Goal: Task Accomplishment & Management: Use online tool/utility

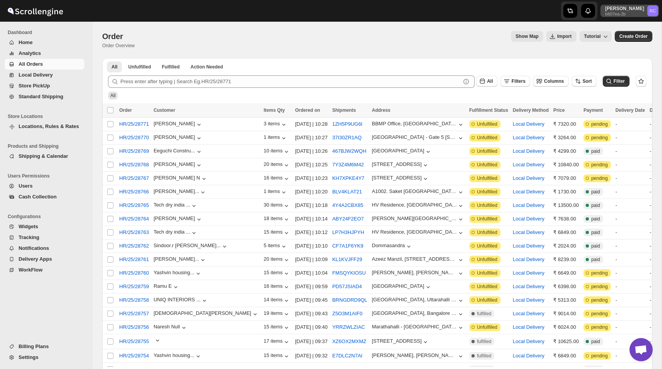
click at [620, 7] on p "Rahul Chopra" at bounding box center [624, 8] width 39 height 6
click at [623, 88] on span "Logout" at bounding box center [638, 85] width 31 height 8
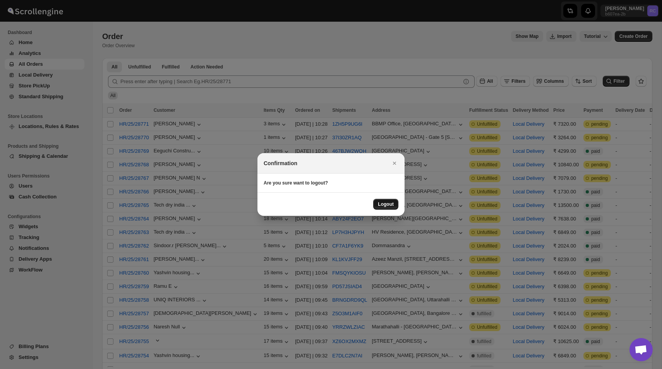
click at [393, 206] on span "Logout" at bounding box center [386, 204] width 16 height 6
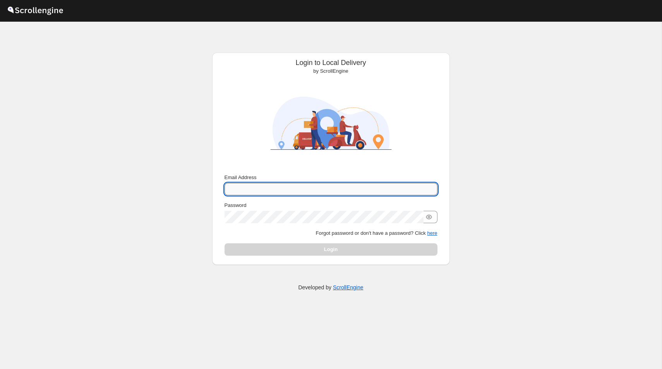
click at [269, 190] on input "Email Address" at bounding box center [331, 189] width 213 height 12
type input "[PERSON_NAME][EMAIL_ADDRESS][DOMAIN_NAME]"
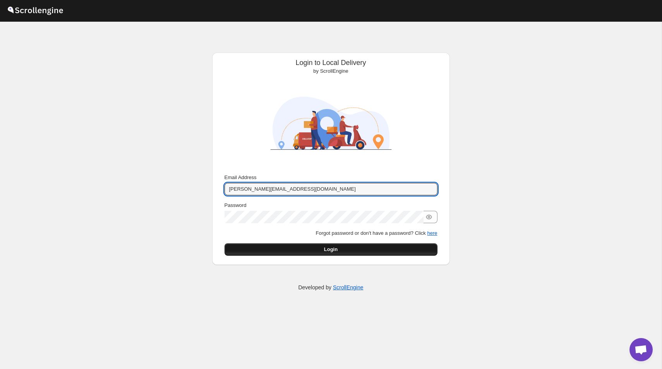
click at [340, 254] on button "Login" at bounding box center [331, 249] width 213 height 12
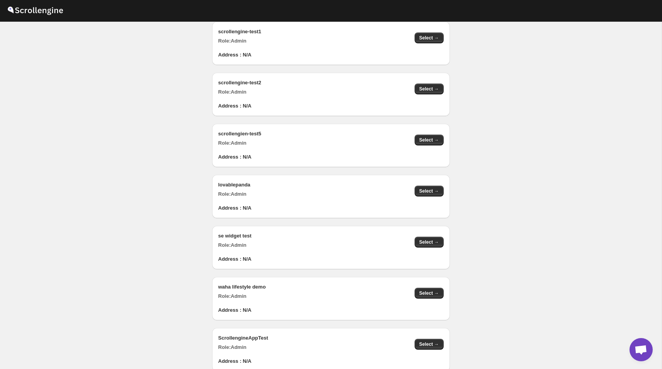
scroll to position [778, 0]
click at [424, 194] on span "Select →" at bounding box center [429, 191] width 20 height 6
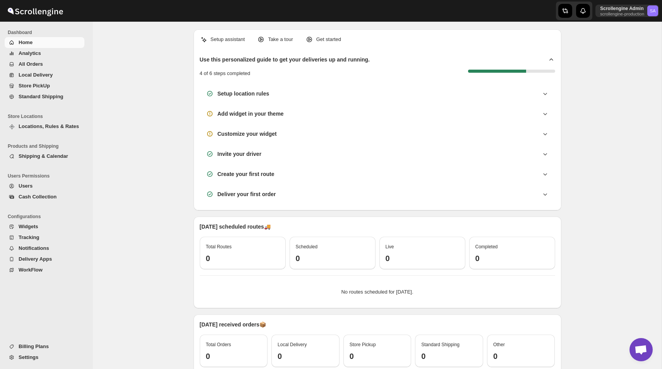
click at [487, 27] on div "Setup assistant Take a tour Get started Use this personalized guide to get your…" at bounding box center [378, 216] width 368 height 388
click at [57, 52] on span "Analytics" at bounding box center [51, 54] width 64 height 8
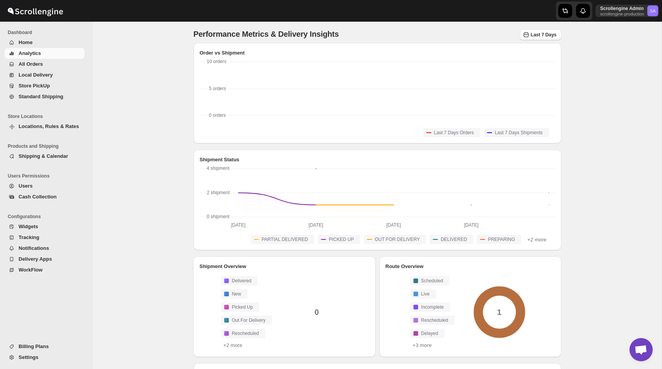
click at [62, 61] on span "All Orders" at bounding box center [51, 64] width 64 height 8
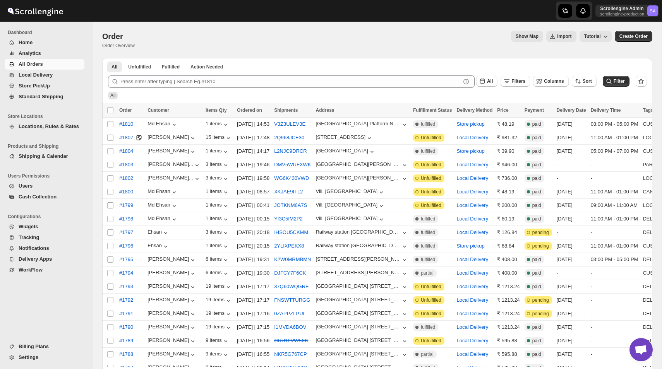
click at [62, 130] on span "Locations, Rules & Rates" at bounding box center [51, 127] width 64 height 8
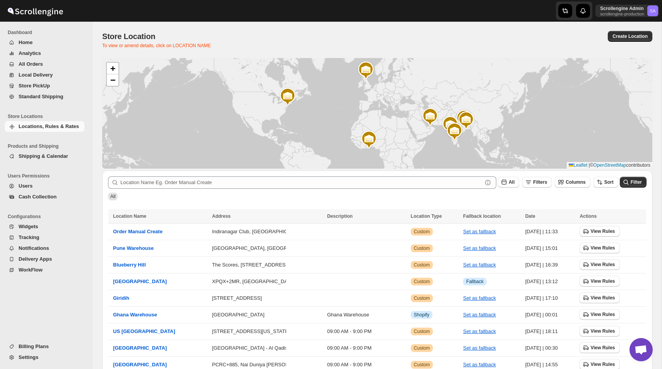
click at [485, 18] on div "Scrollengine Admin scrollengine-production SA" at bounding box center [543, 11] width 238 height 22
click at [117, 80] on link "−" at bounding box center [113, 80] width 12 height 12
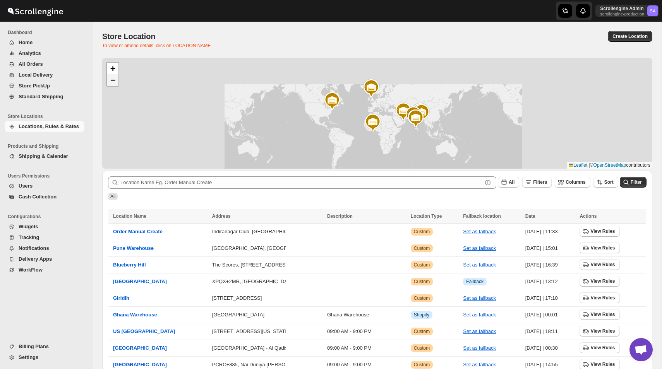
click at [117, 80] on link "−" at bounding box center [113, 80] width 12 height 12
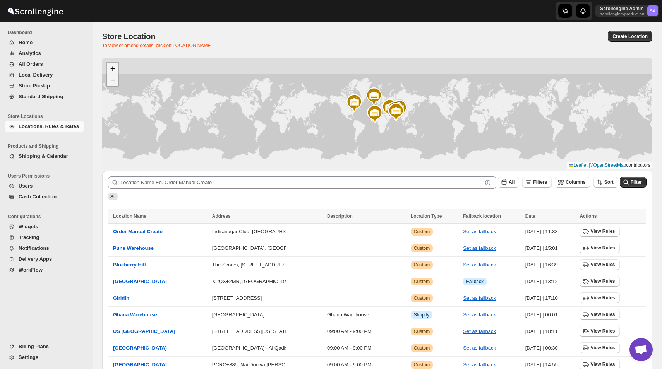
click at [111, 66] on span "+" at bounding box center [112, 68] width 5 height 10
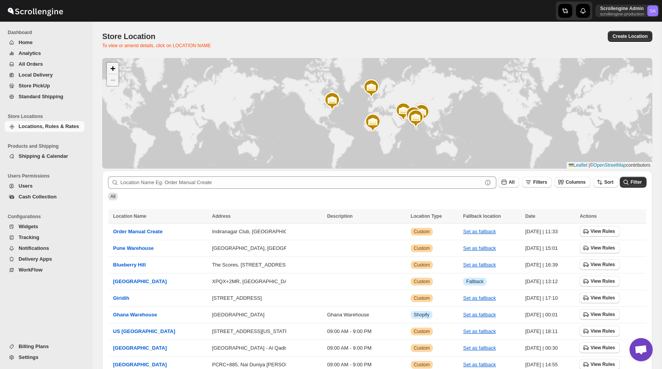
click at [111, 66] on span "+" at bounding box center [112, 68] width 5 height 10
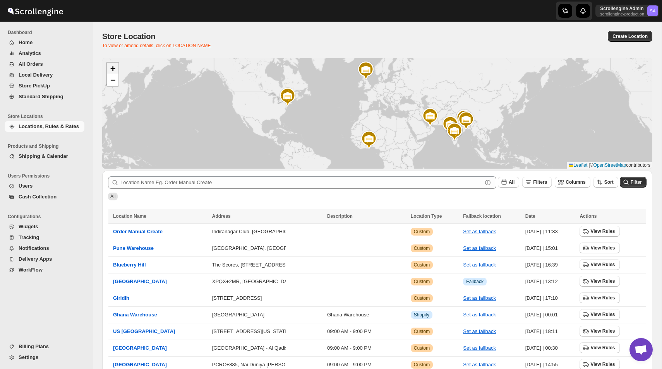
click at [111, 66] on span "+" at bounding box center [112, 68] width 5 height 10
click at [113, 69] on span "+" at bounding box center [112, 68] width 5 height 10
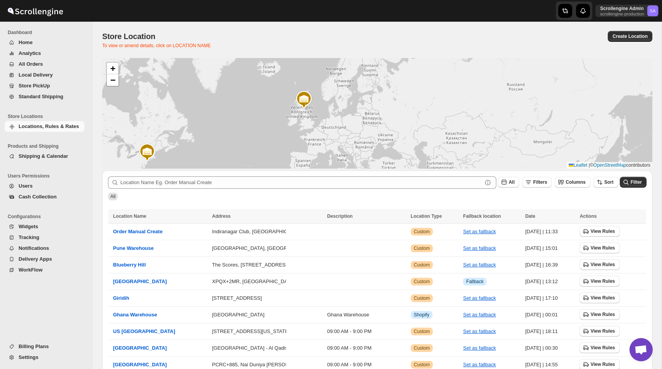
drag, startPoint x: 323, startPoint y: 89, endPoint x: 302, endPoint y: 135, distance: 50.4
click at [302, 135] on div "+ − Leaflet | © OpenStreetMap contributors" at bounding box center [377, 113] width 550 height 111
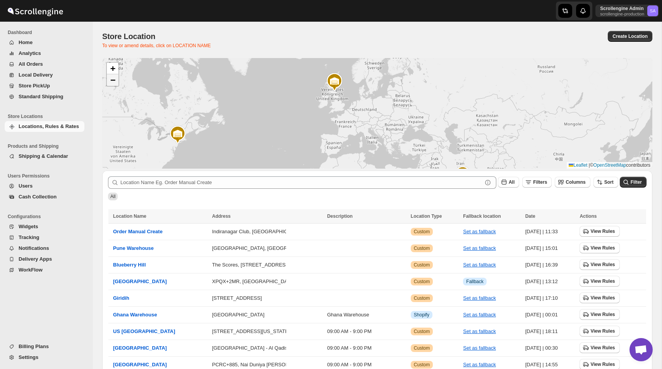
click at [115, 81] on link "−" at bounding box center [113, 80] width 12 height 12
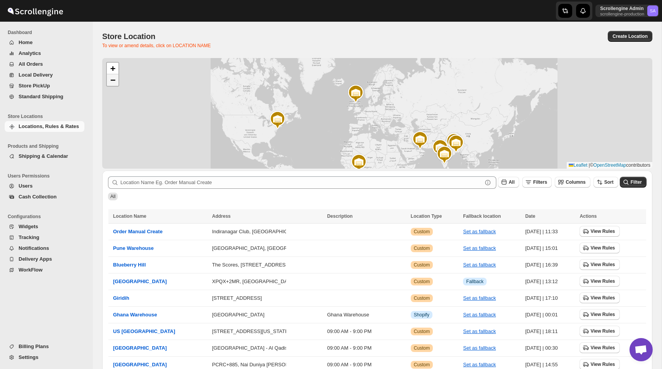
click at [115, 81] on link "−" at bounding box center [113, 80] width 12 height 12
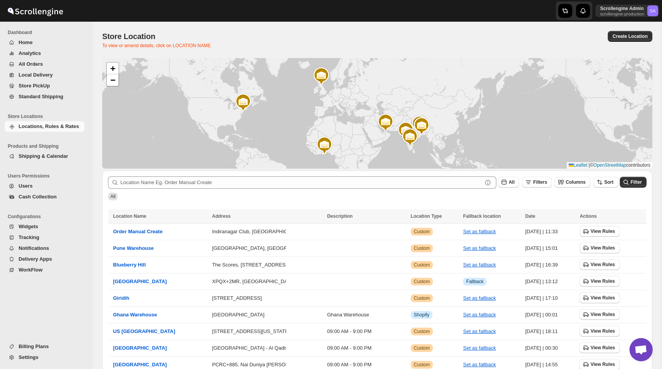
drag, startPoint x: 337, startPoint y: 120, endPoint x: 302, endPoint y: 102, distance: 38.6
click at [302, 102] on div "+ − Leaflet | © OpenStreetMap contributors" at bounding box center [377, 113] width 550 height 111
click at [36, 356] on span "Settings" at bounding box center [29, 358] width 20 height 6
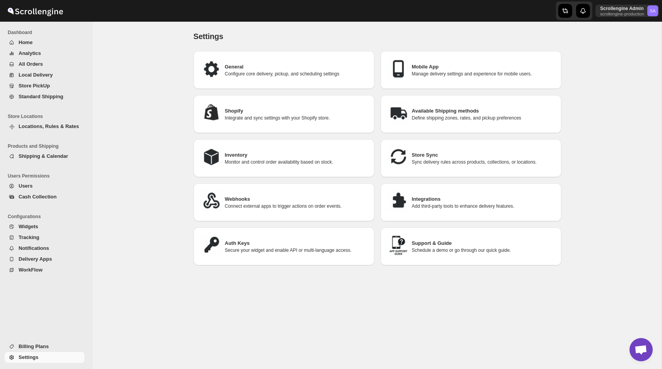
click at [298, 113] on h3 "Shopify" at bounding box center [296, 111] width 143 height 8
select select "SHIPMENT_DELIVERED"
select select "ONLY_DELIVERED_QUANTITY"
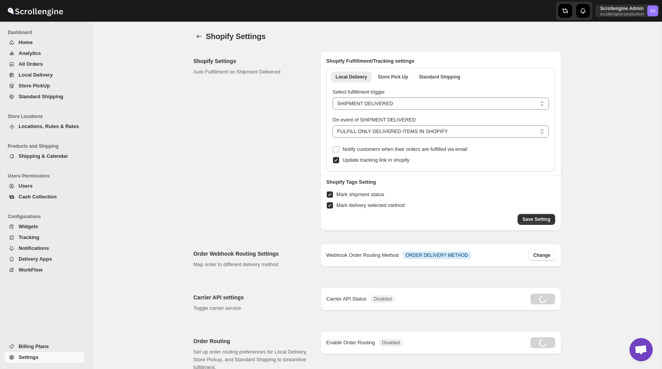
radio input "true"
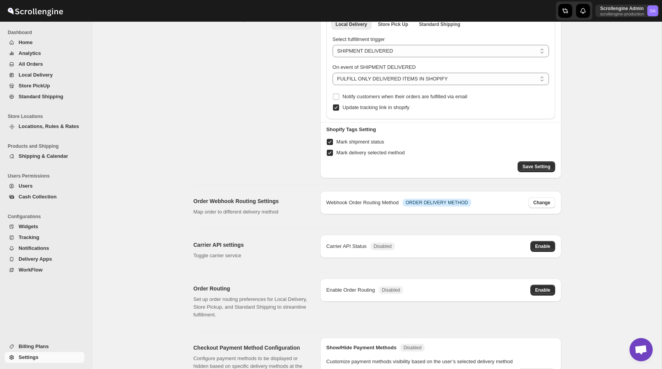
scroll to position [51, 0]
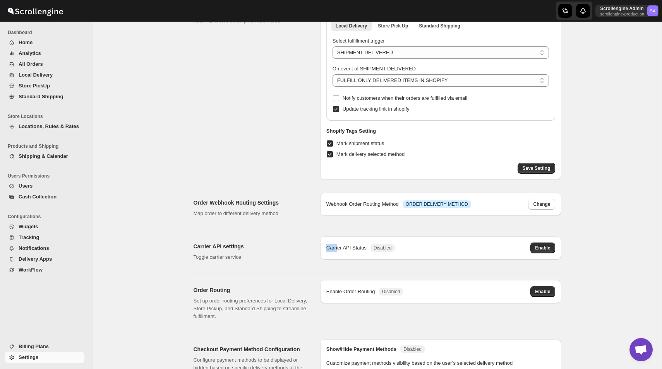
drag, startPoint x: 322, startPoint y: 249, endPoint x: 391, endPoint y: 249, distance: 69.3
click at [391, 249] on div "Carrier API Status Disabled Enable" at bounding box center [440, 248] width 241 height 23
click at [542, 250] on span "Enable" at bounding box center [542, 248] width 15 height 6
click at [362, 267] on div "Shopify Settings Auto Fulfillment on Shipment Delivered Shopify Fulfillment/Tra…" at bounding box center [374, 260] width 374 height 532
drag, startPoint x: 324, startPoint y: 245, endPoint x: 392, endPoint y: 245, distance: 67.4
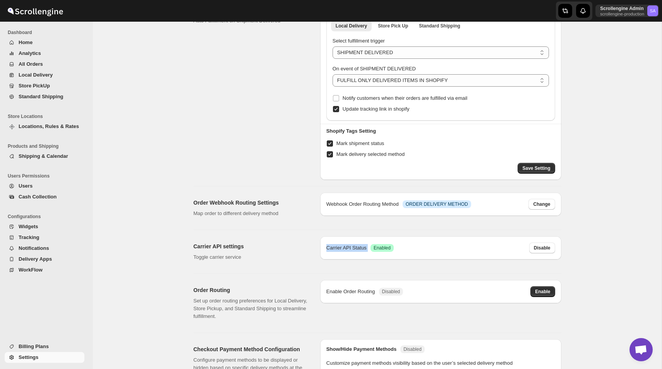
click at [392, 245] on div "Carrier API Status Success Enabled Disable" at bounding box center [440, 248] width 241 height 23
click at [327, 249] on div "Carrier API Status" at bounding box center [346, 248] width 40 height 8
drag, startPoint x: 327, startPoint y: 249, endPoint x: 363, endPoint y: 248, distance: 36.8
click at [363, 248] on div "Carrier API Status" at bounding box center [346, 248] width 40 height 8
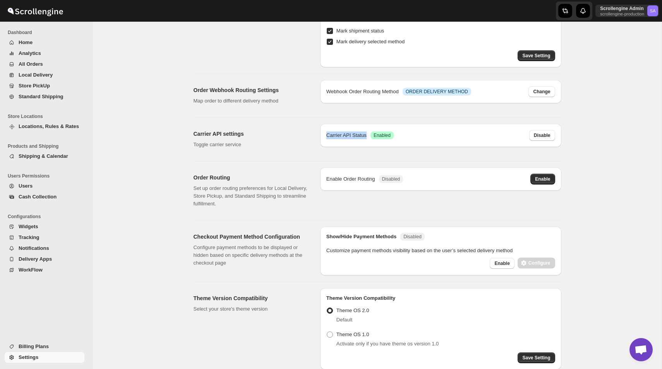
scroll to position [169, 0]
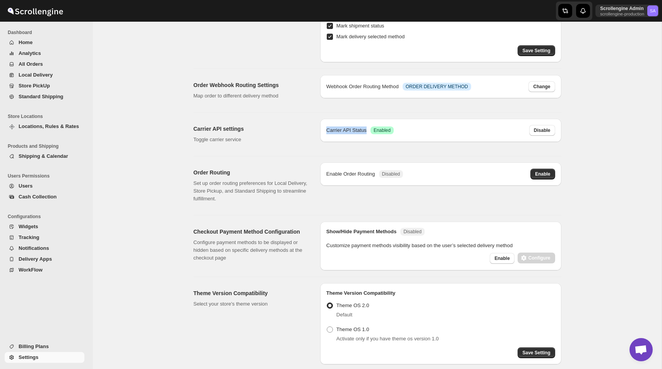
click at [53, 122] on button "Locations, Rules & Rates" at bounding box center [45, 126] width 80 height 11
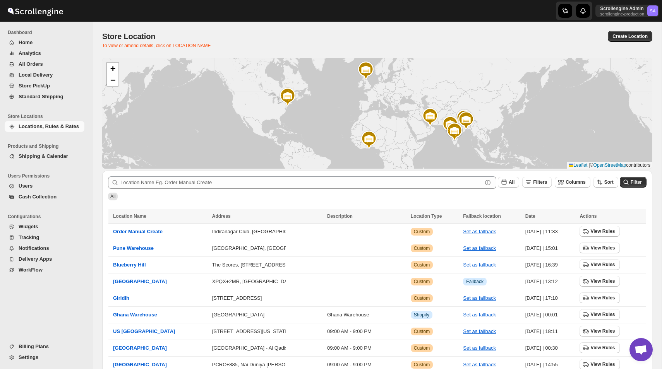
click at [46, 158] on span "Shipping & Calendar" at bounding box center [44, 156] width 50 height 6
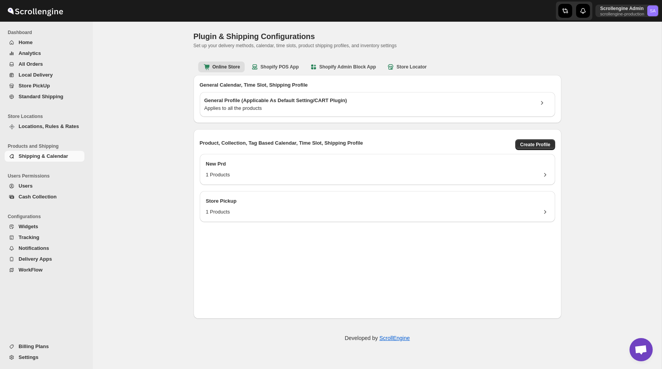
click at [50, 129] on span "Locations, Rules & Rates" at bounding box center [49, 126] width 60 height 6
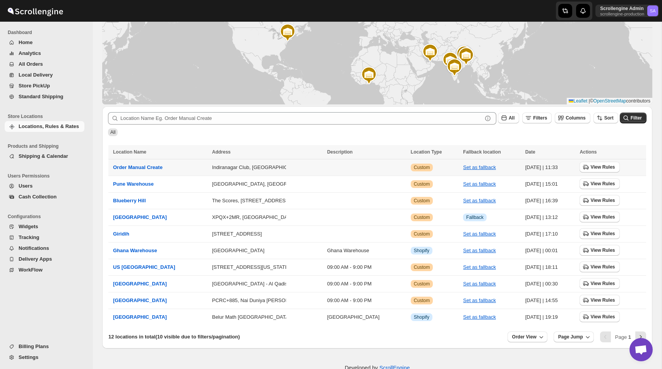
scroll to position [79, 0]
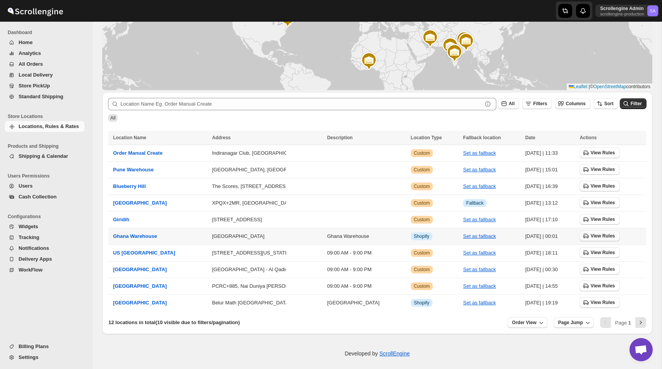
click at [594, 235] on span "View Rules" at bounding box center [602, 236] width 24 height 6
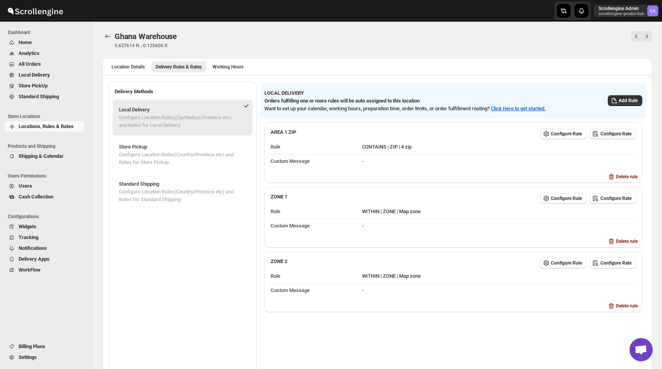
click at [617, 134] on span "Configure Rate" at bounding box center [615, 134] width 31 height 6
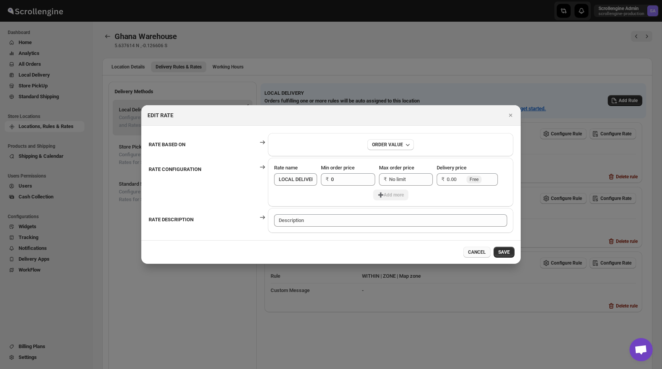
click at [483, 254] on span "CANCEL" at bounding box center [477, 252] width 18 height 6
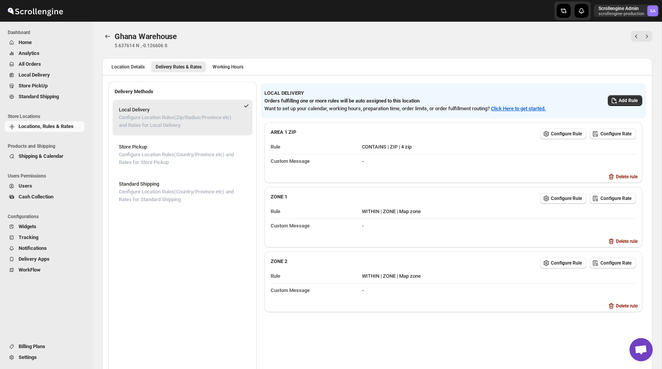
click at [40, 228] on span "Widgets" at bounding box center [51, 227] width 64 height 8
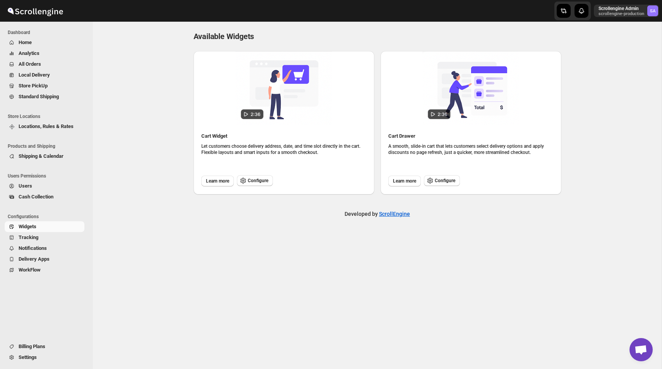
click at [662, 331] on main "Available Widgets. This page is ready Available Widgets Cart Widget Let custome…" at bounding box center [331, 184] width 662 height 369
click at [222, 180] on span "Learn more" at bounding box center [217, 181] width 23 height 6
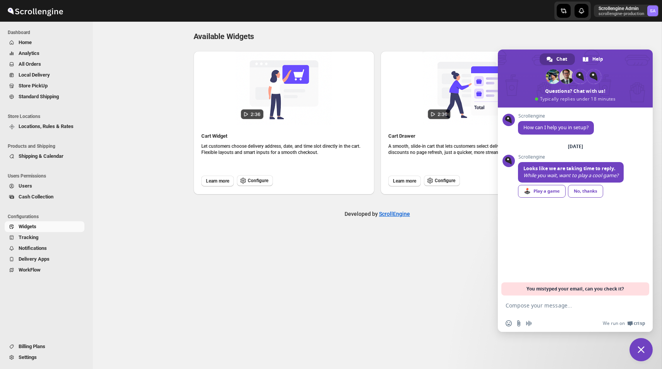
click at [642, 348] on span "Close chat" at bounding box center [641, 349] width 7 height 7
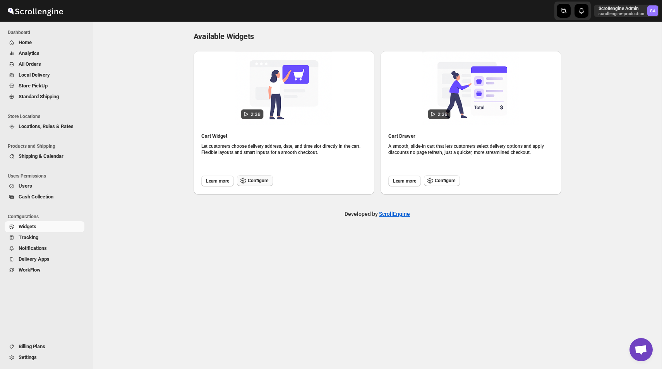
click at [267, 182] on span "Configure" at bounding box center [258, 181] width 21 height 6
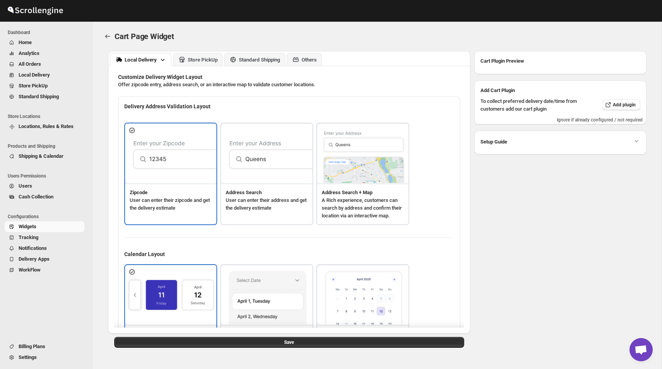
type textarea "<b>put you zip code to ceck</b>"
type textarea "ZIP Code"
type textarea "Check"
type textarea "Search Address"
type textarea "Type address to search"
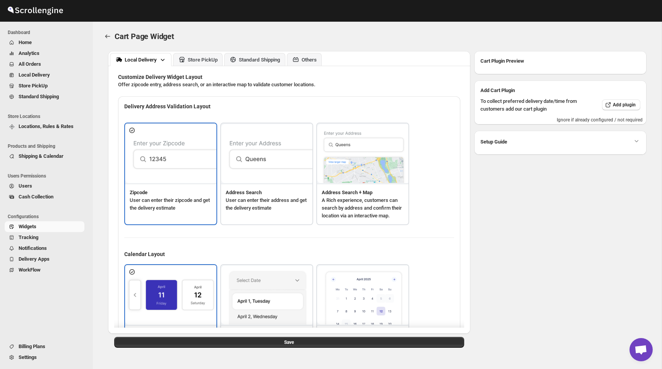
type textarea "<b>Service available</b>"
type textarea "Service not available."
type textarea "Select a date."
type textarea "Select preferred time slot."
type textarea "345"
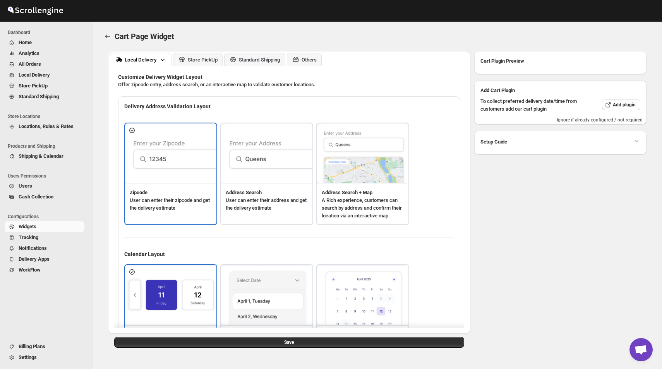
type textarea "Below items are not available for Local Delivery"
type textarea "Change delivery method or remove these products to continue"
type textarea "Below items are out of stock"
type textarea "Please remove out of stock product from cart to continue."
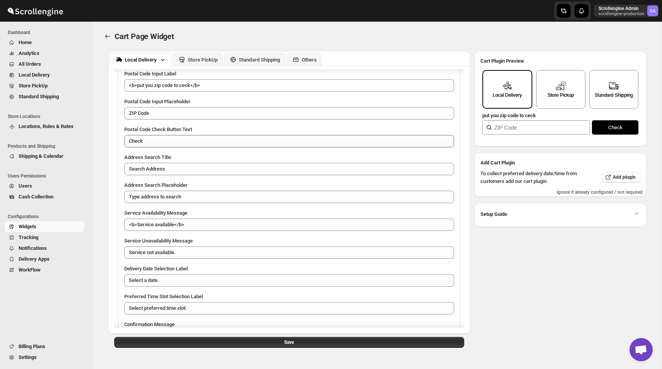
scroll to position [368, 0]
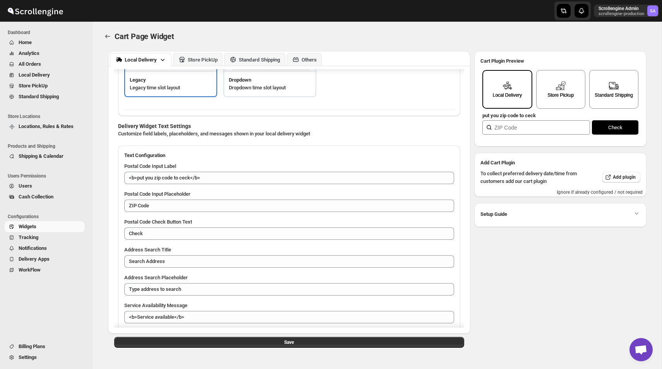
click at [183, 50] on div "Cart Page Widget. This page is ready Cart Page Widget" at bounding box center [377, 36] width 550 height 29
click at [202, 53] on button "Store PickUp" at bounding box center [198, 59] width 50 height 13
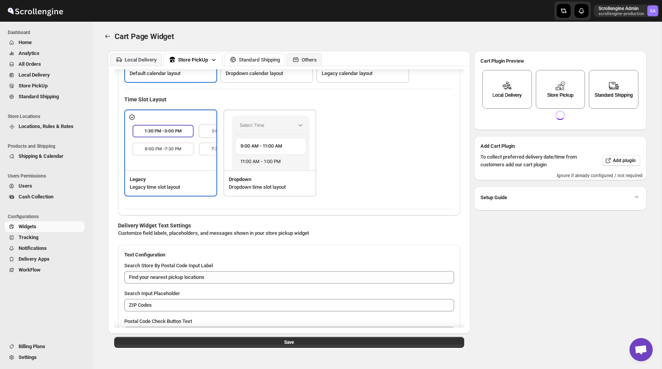
click at [245, 56] on div "Standard Shipping" at bounding box center [254, 60] width 51 height 8
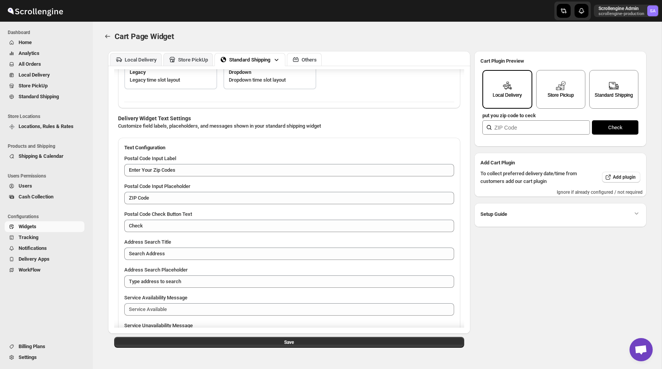
click at [300, 61] on icon at bounding box center [296, 60] width 8 height 8
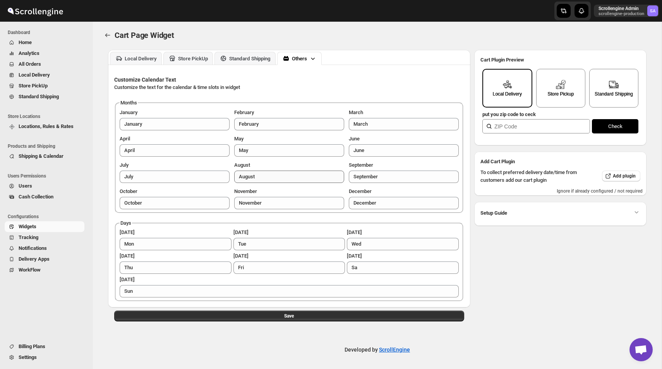
scroll to position [0, 0]
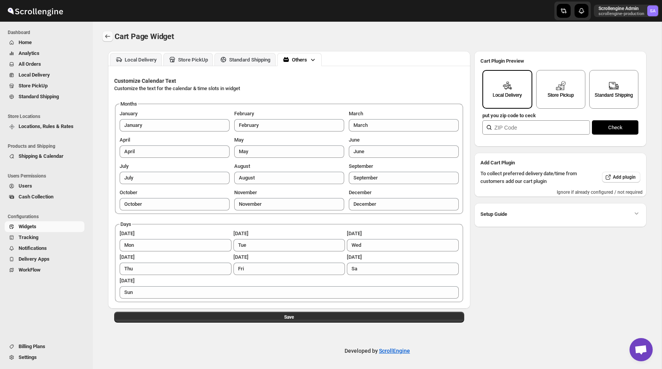
click at [111, 37] on button "TRACK_CONFIGURATION.BACK" at bounding box center [107, 36] width 11 height 11
